Goal: Task Accomplishment & Management: Complete application form

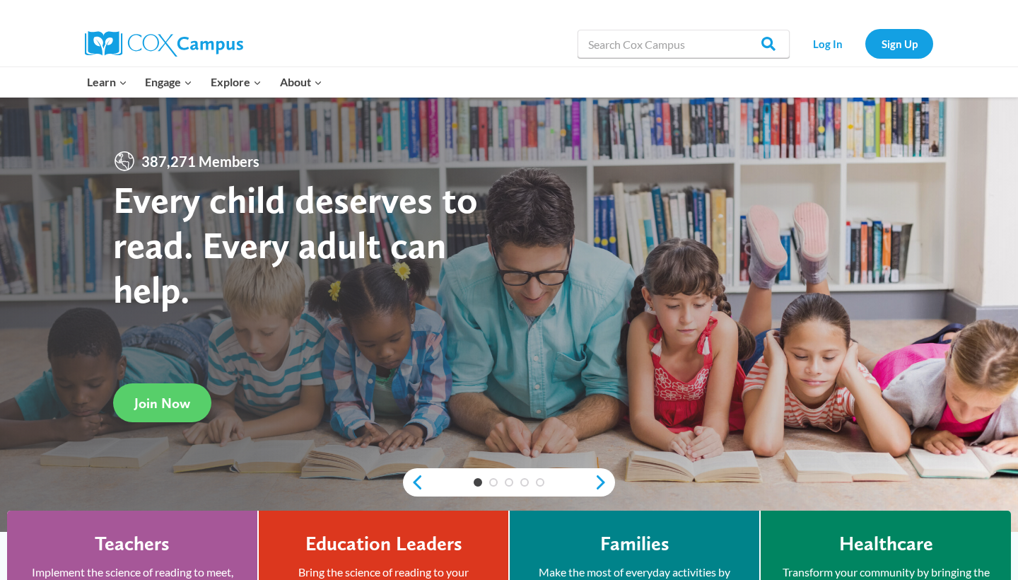
click at [884, 61] on div "Log In Sign Up" at bounding box center [865, 43] width 137 height 45
click at [891, 38] on link "Sign Up" at bounding box center [900, 43] width 68 height 29
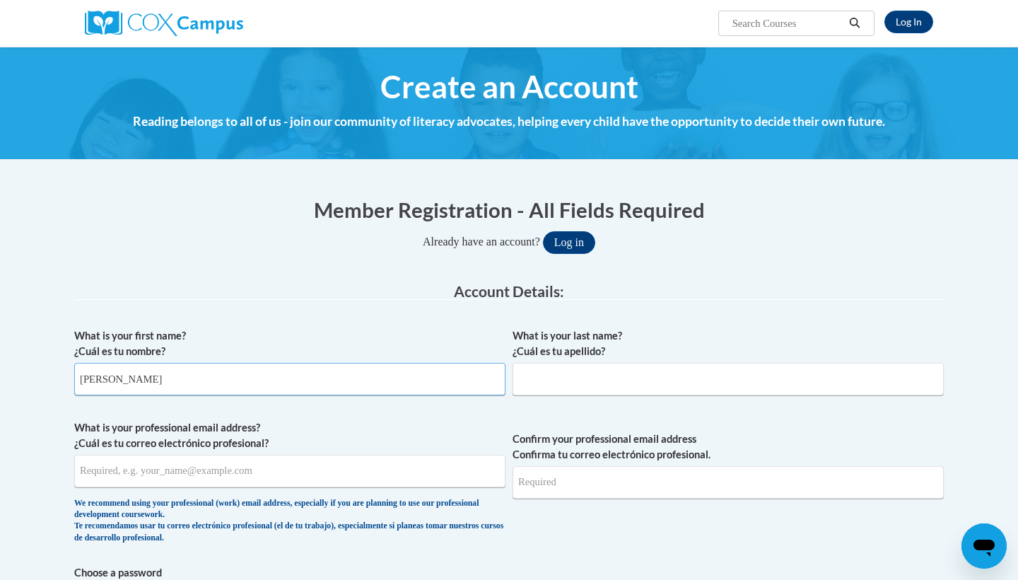
type input "[PERSON_NAME]"
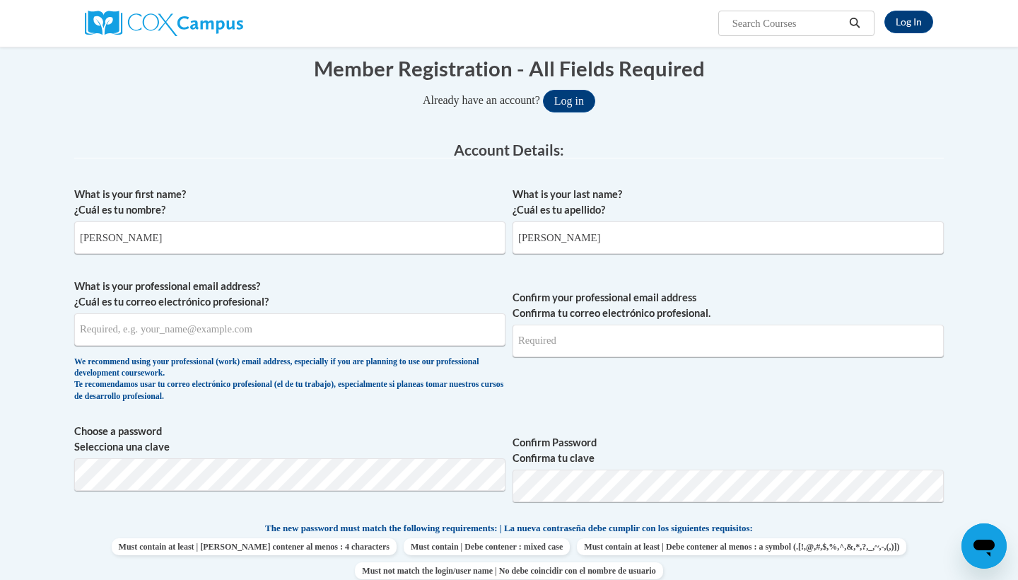
scroll to position [170, 0]
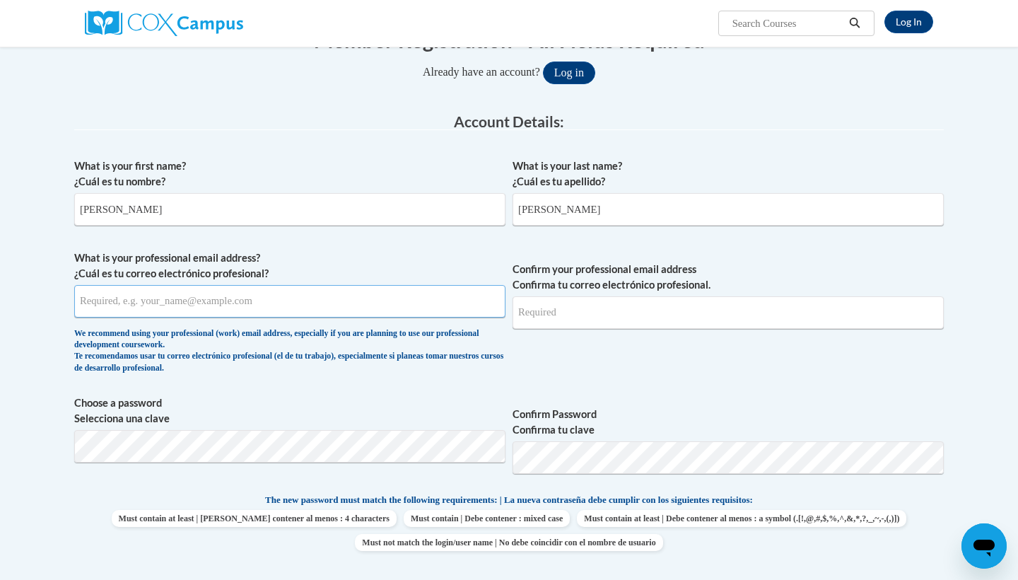
click at [257, 296] on input "What is your professional email address? ¿Cuál es tu correo electrónico profesi…" at bounding box center [289, 301] width 431 height 33
type input "[EMAIL_ADDRESS][DOMAIN_NAME]"
click at [593, 323] on input "Confirm your professional email address Confirma tu correo electrónico profesio…" at bounding box center [728, 312] width 431 height 33
type input "[EMAIL_ADDRESS][DOMAIN_NAME]"
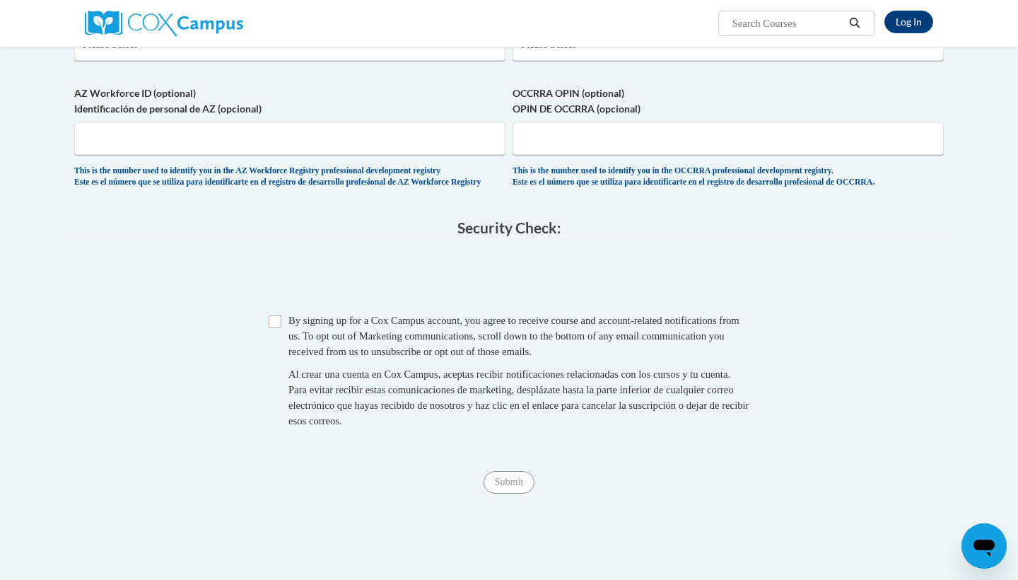
scroll to position [792, 0]
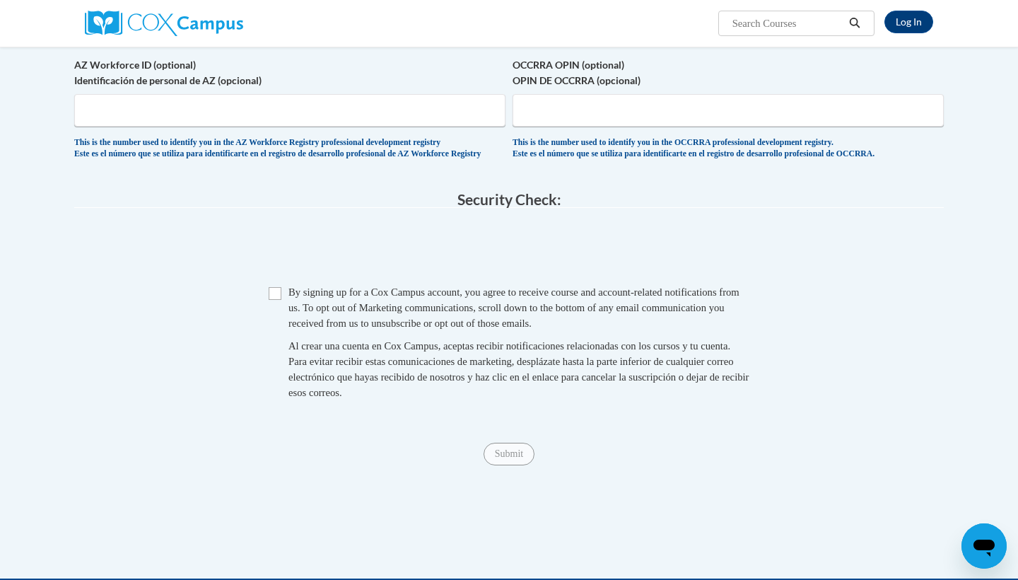
click at [270, 300] on input "Checkbox" at bounding box center [275, 293] width 13 height 13
checkbox input "true"
click at [511, 463] on input "Submit" at bounding box center [509, 454] width 51 height 23
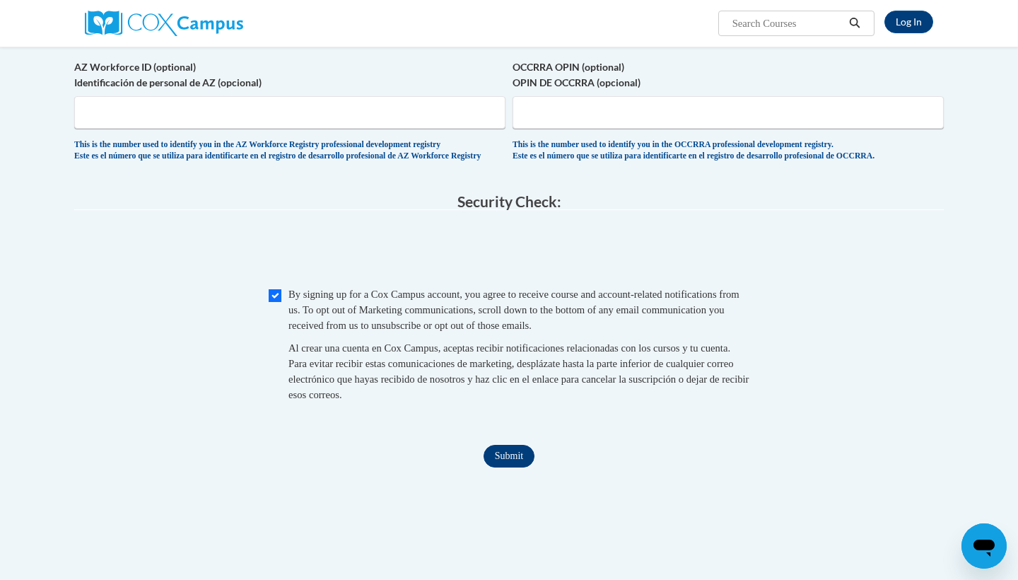
click at [505, 468] on input "Submit" at bounding box center [509, 456] width 51 height 23
click at [1009, 316] on body "Log In Search Search... Create an Account Reading belongs to all of us - join o…" at bounding box center [509, 20] width 1018 height 1620
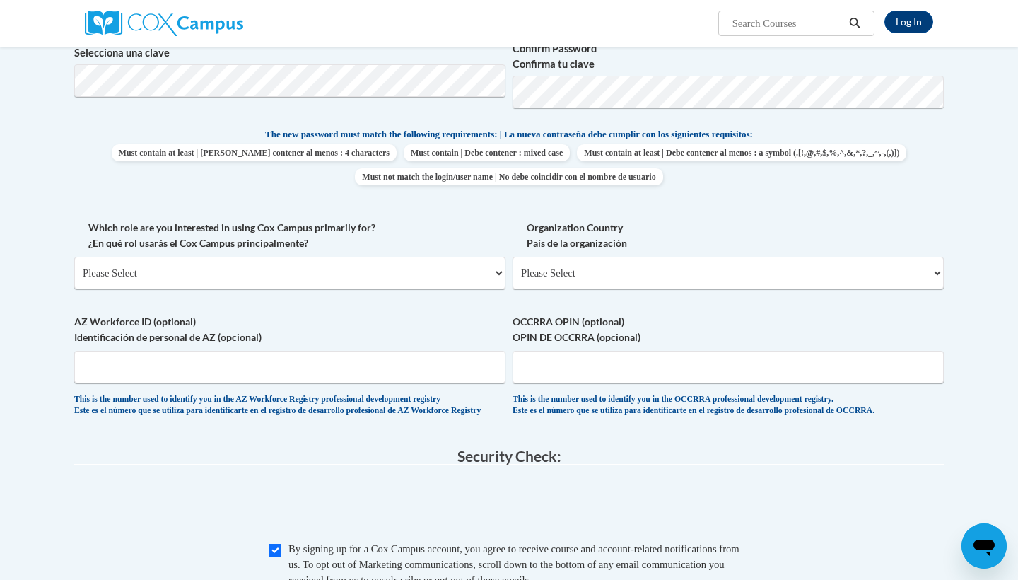
scroll to position [507, 0]
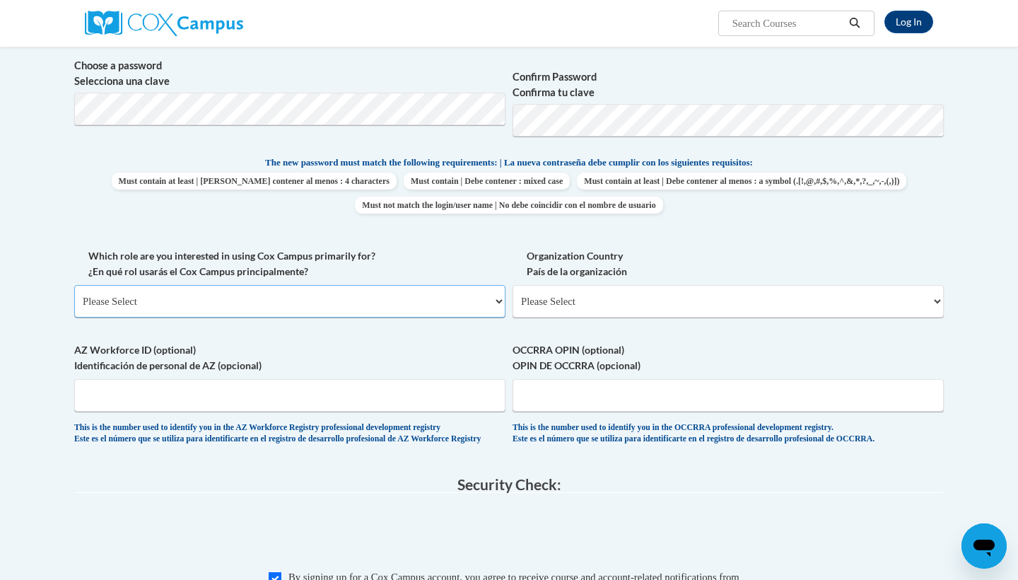
select select "fbf2d438-af2f-41f8-98f1-81c410e29de3"
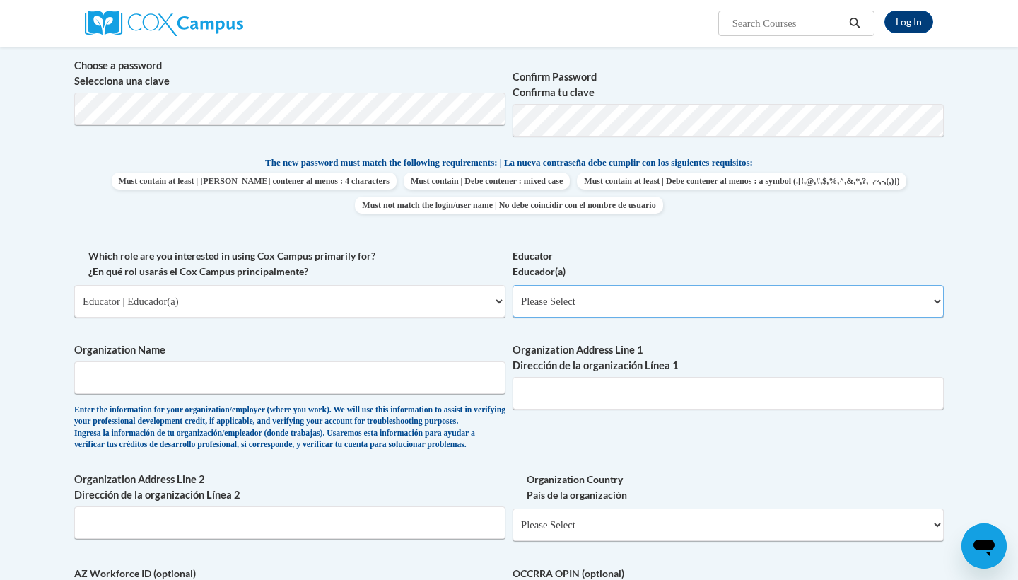
select select "5e2af403-4f2c-4e49-a02f-103e55d7b75b"
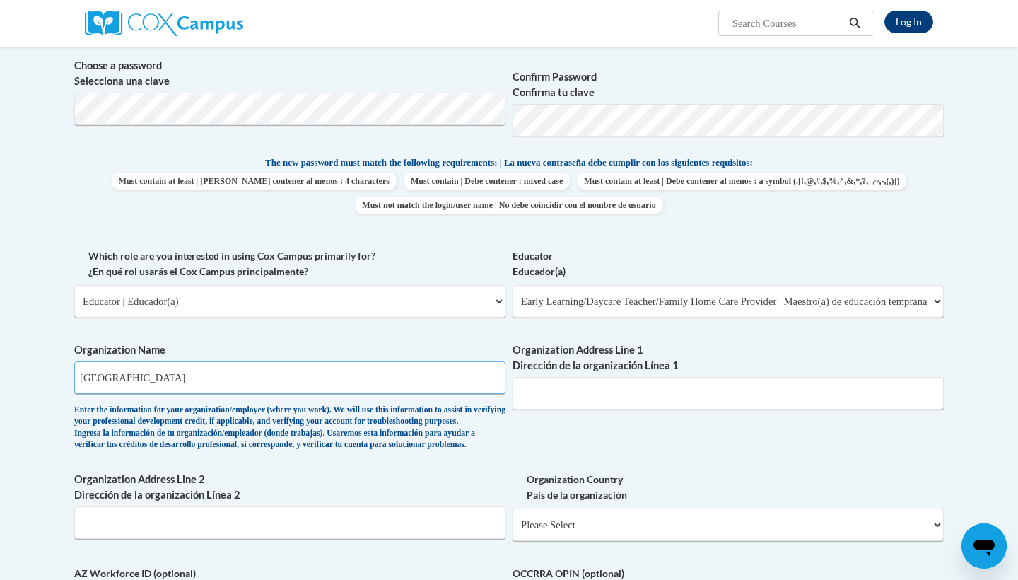
type input "Cornerstone Early Learning Center"
type input "2000 N Cole St"
click at [983, 293] on body "Log In Search Search... Create an Account Reading belongs to all of us - join o…" at bounding box center [509, 415] width 1018 height 1844
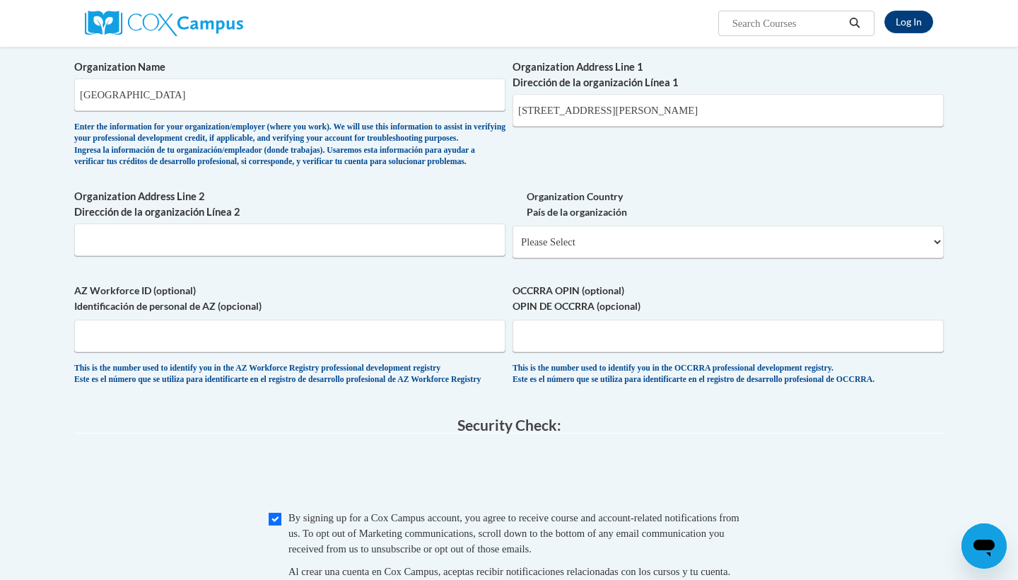
scroll to position [818, 0]
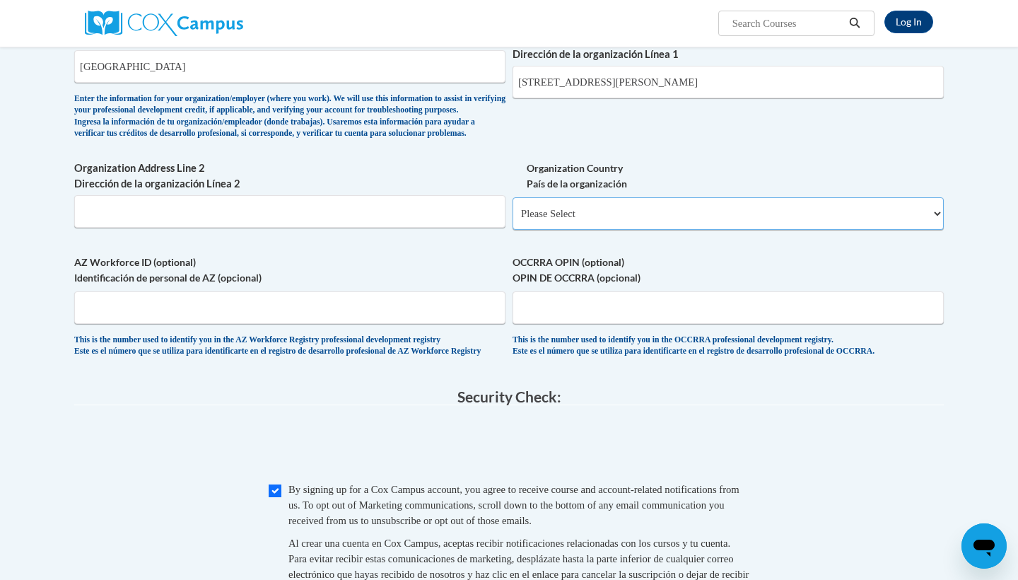
select select "ad49bcad-a171-4b2e-b99c-48b446064914"
select select
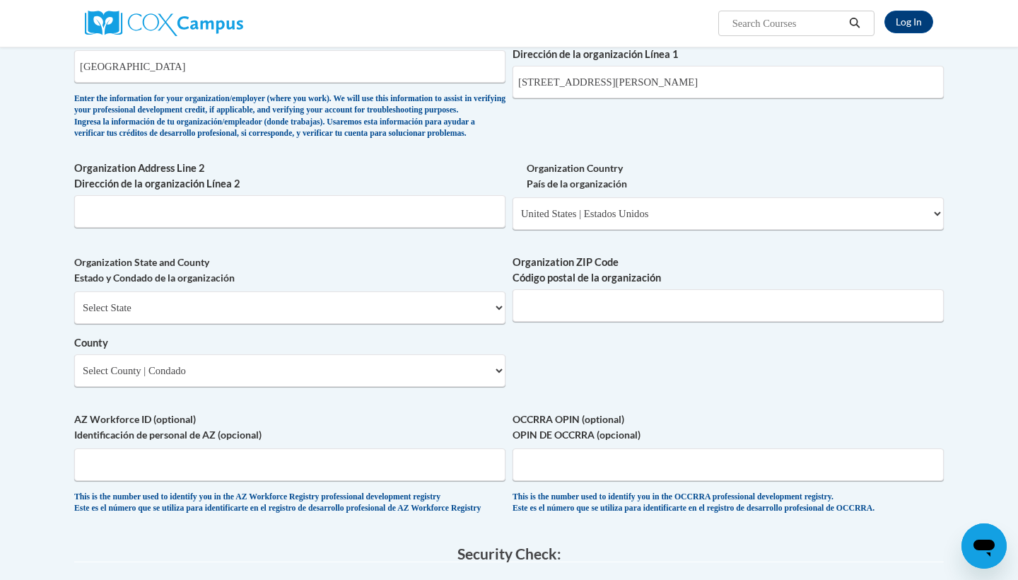
click at [979, 373] on body "Log In Search Search... Create an Account Reading belongs to all of us - join o…" at bounding box center [509, 182] width 1018 height 2001
select select "Ohio"
select select "Allen"
click at [669, 363] on div "What is your first name? ¿Cuál es tu nombre? Susan What is your last name? ¿Cuá…" at bounding box center [509, 16] width 870 height 1026
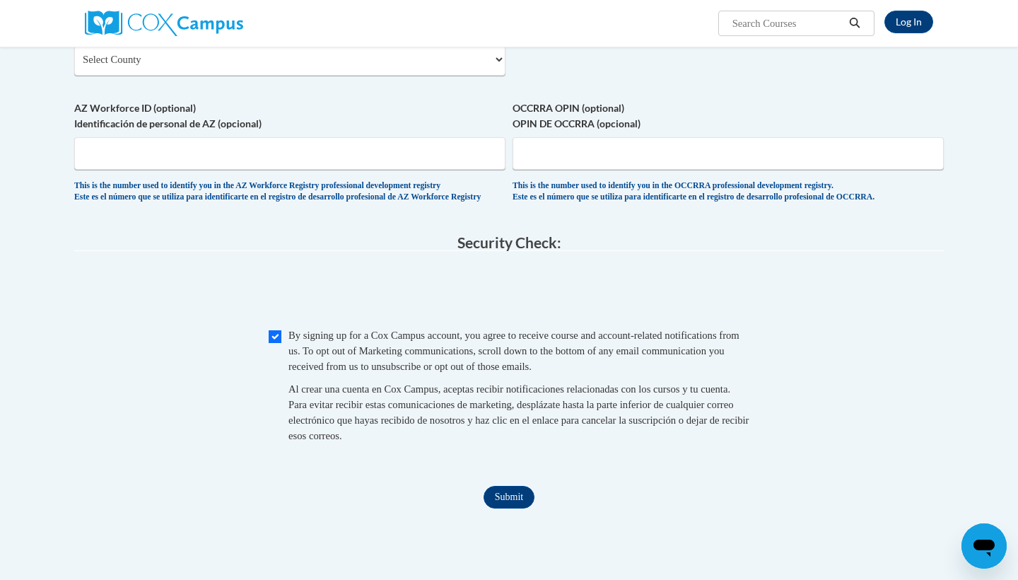
scroll to position [1158, 0]
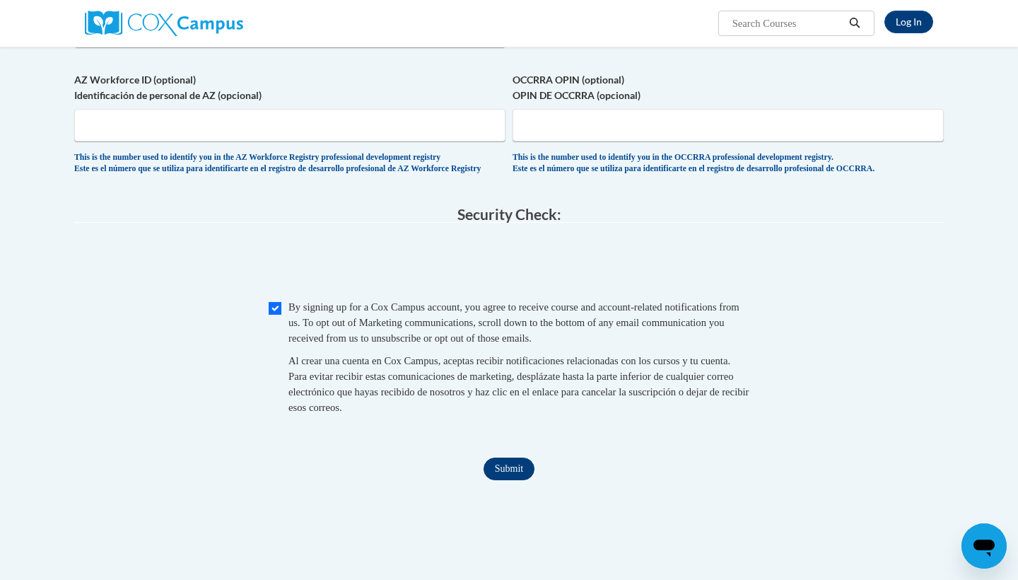
click at [499, 472] on input "Submit" at bounding box center [509, 469] width 51 height 23
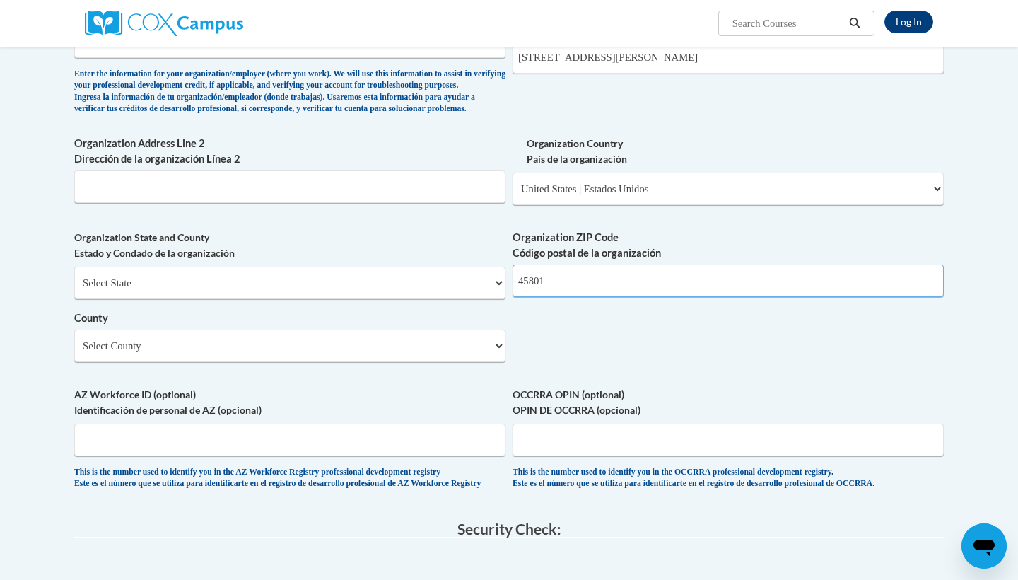
type input "45801"
click at [997, 228] on body "Log In Search Search... Create an Account Reading belongs to all of us - join o…" at bounding box center [509, 157] width 1018 height 2001
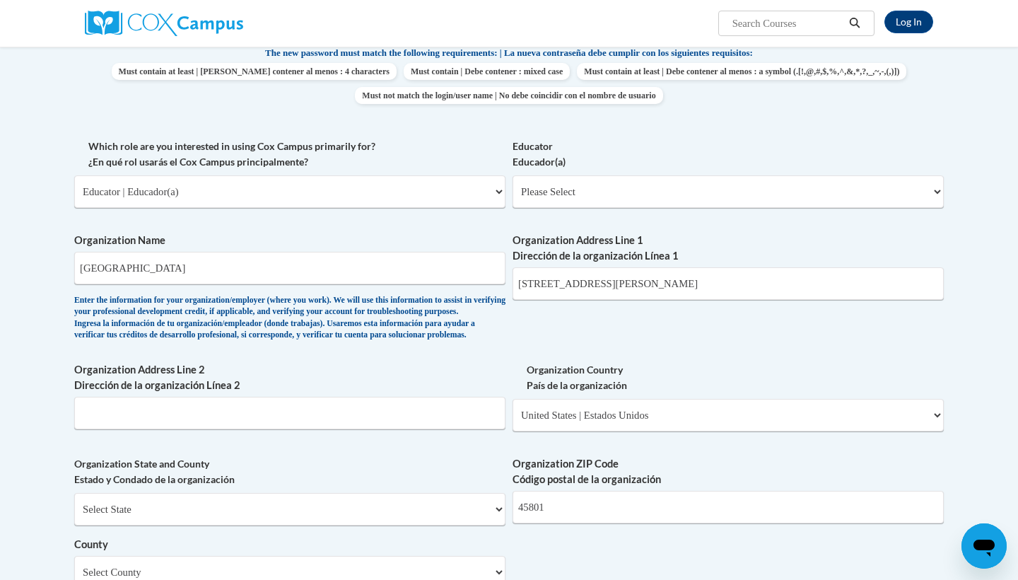
scroll to position [560, 0]
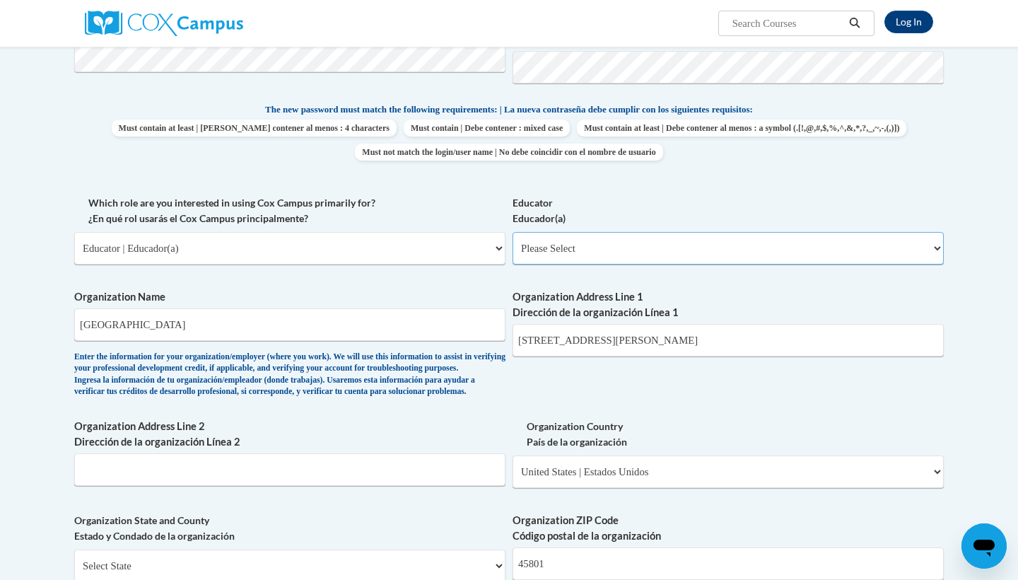
select select "5e2af403-4f2c-4e49-a02f-103e55d7b75b"
select select "null"
click at [974, 309] on body "Log In Search Search... Create an Account Reading belongs to all of us - join o…" at bounding box center [509, 440] width 1018 height 2001
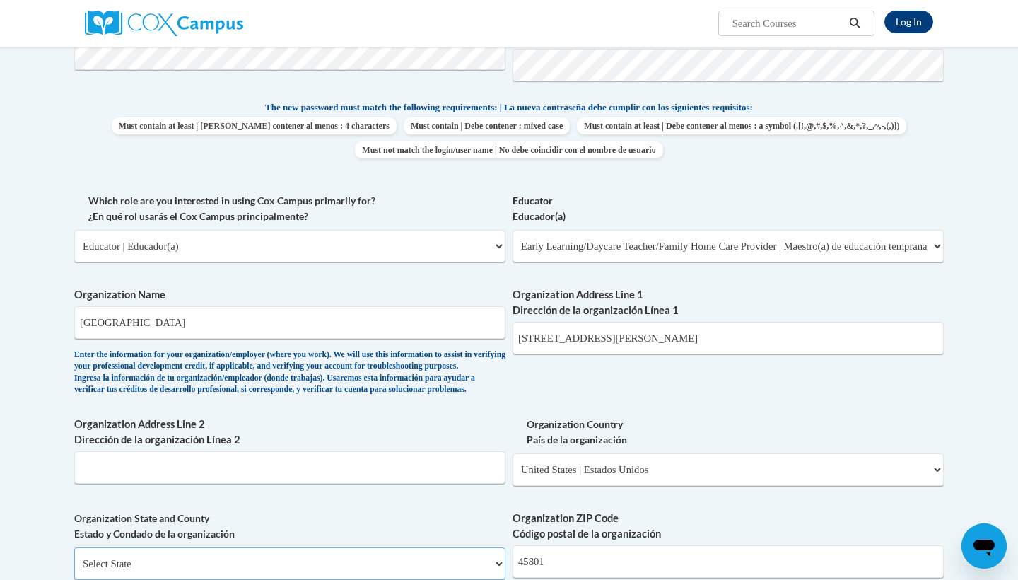
select select "Ohio"
click at [987, 410] on body "Log In Search Search... Create an Account Reading belongs to all of us - join o…" at bounding box center [509, 438] width 1018 height 2001
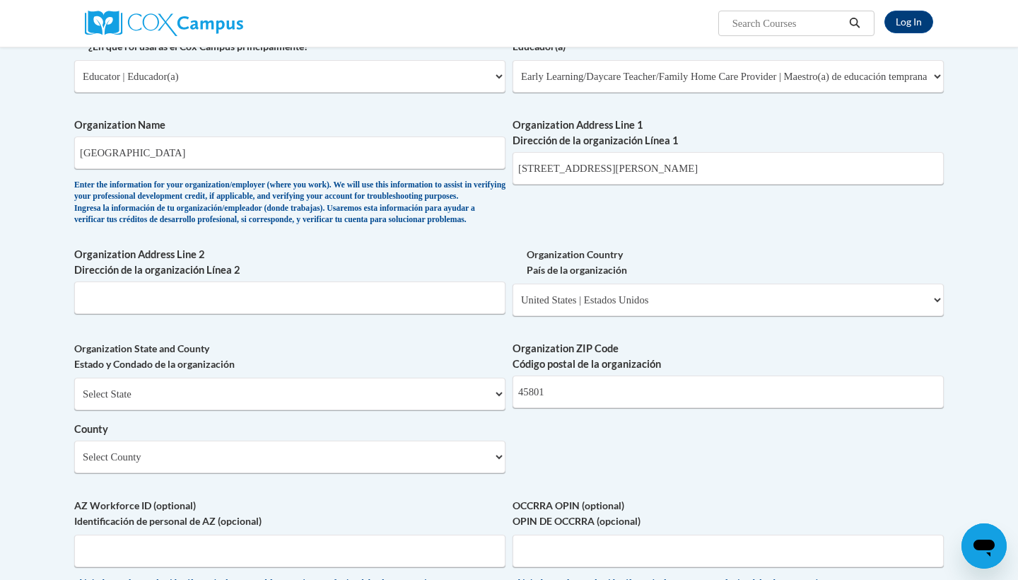
scroll to position [760, 0]
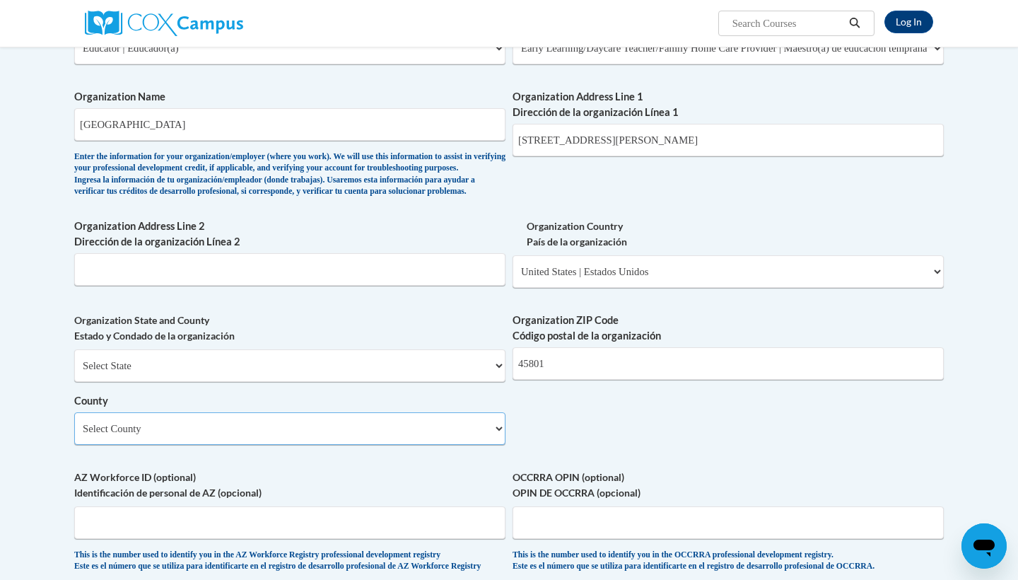
select select "Allen"
click at [1001, 306] on body "Log In Search Search... Create an Account Reading belongs to all of us - join o…" at bounding box center [509, 240] width 1018 height 2001
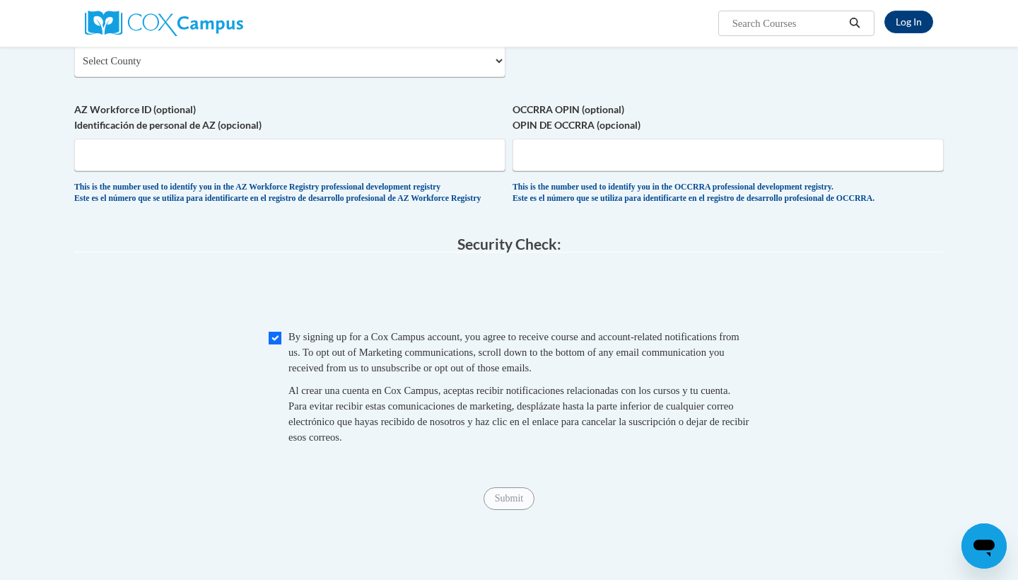
scroll to position [1156, 0]
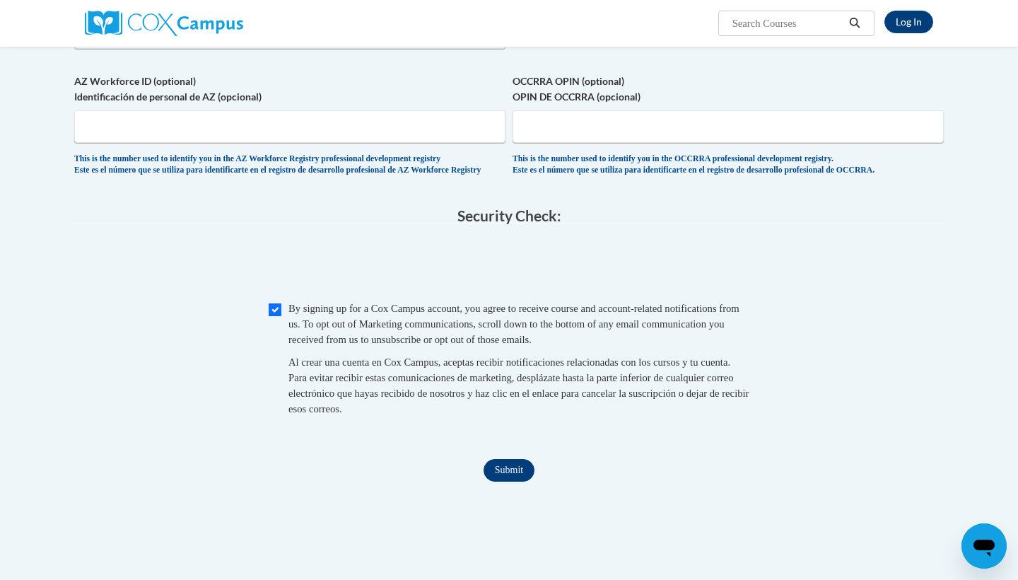
click at [511, 482] on input "Submit" at bounding box center [509, 470] width 51 height 23
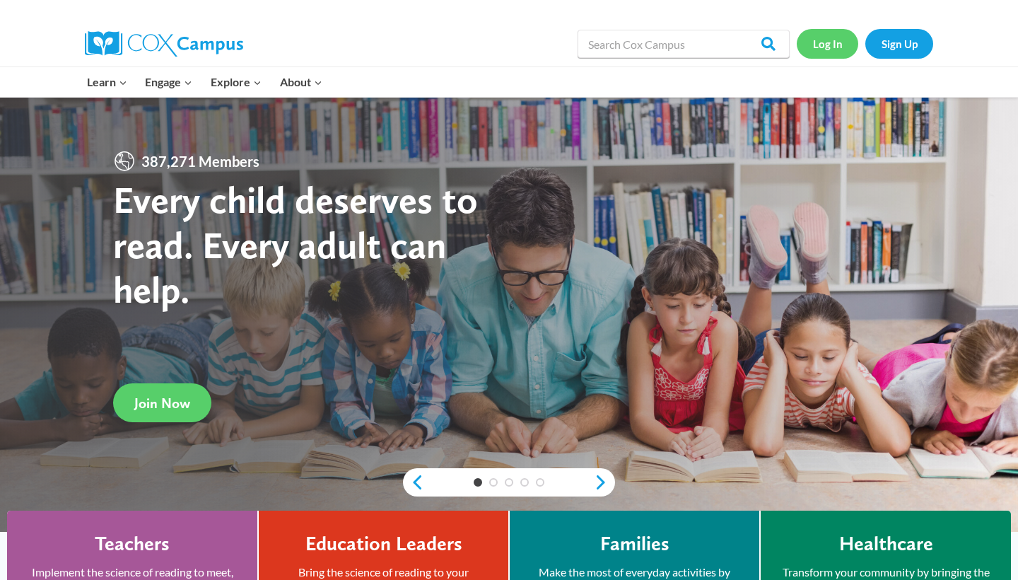
click at [836, 45] on link "Log In" at bounding box center [828, 43] width 62 height 29
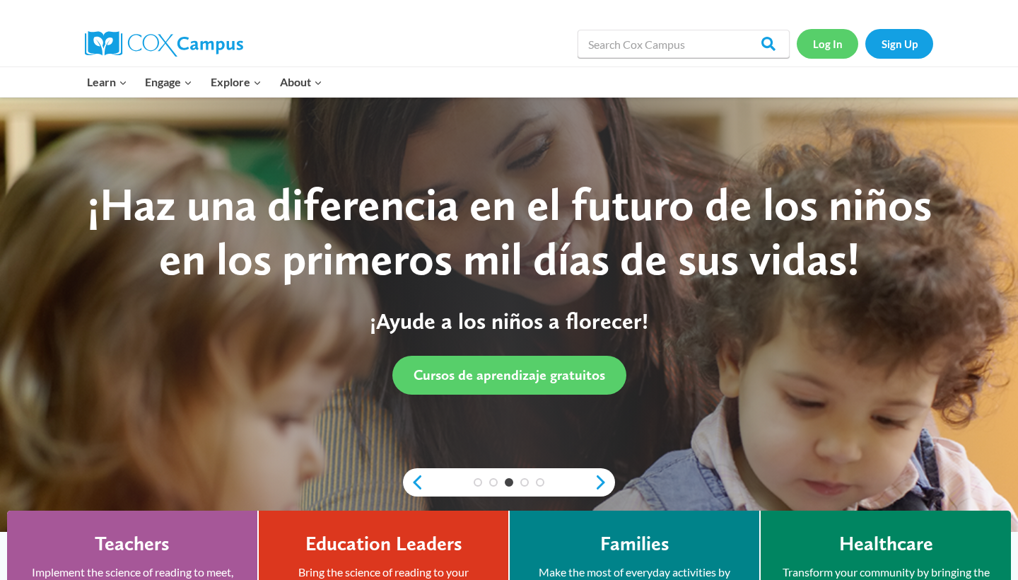
click at [835, 47] on link "Log In" at bounding box center [828, 43] width 62 height 29
